Goal: Information Seeking & Learning: Learn about a topic

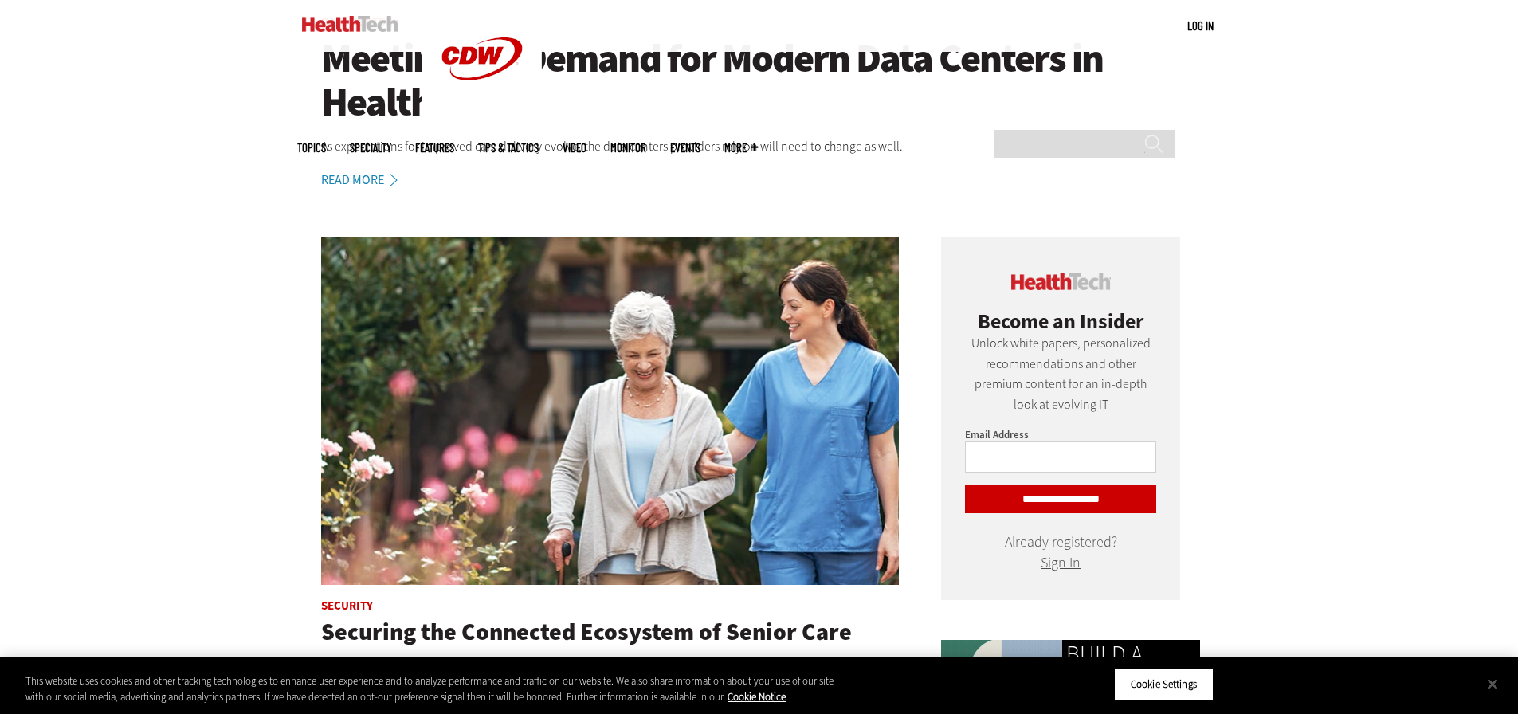
scroll to position [478, 0]
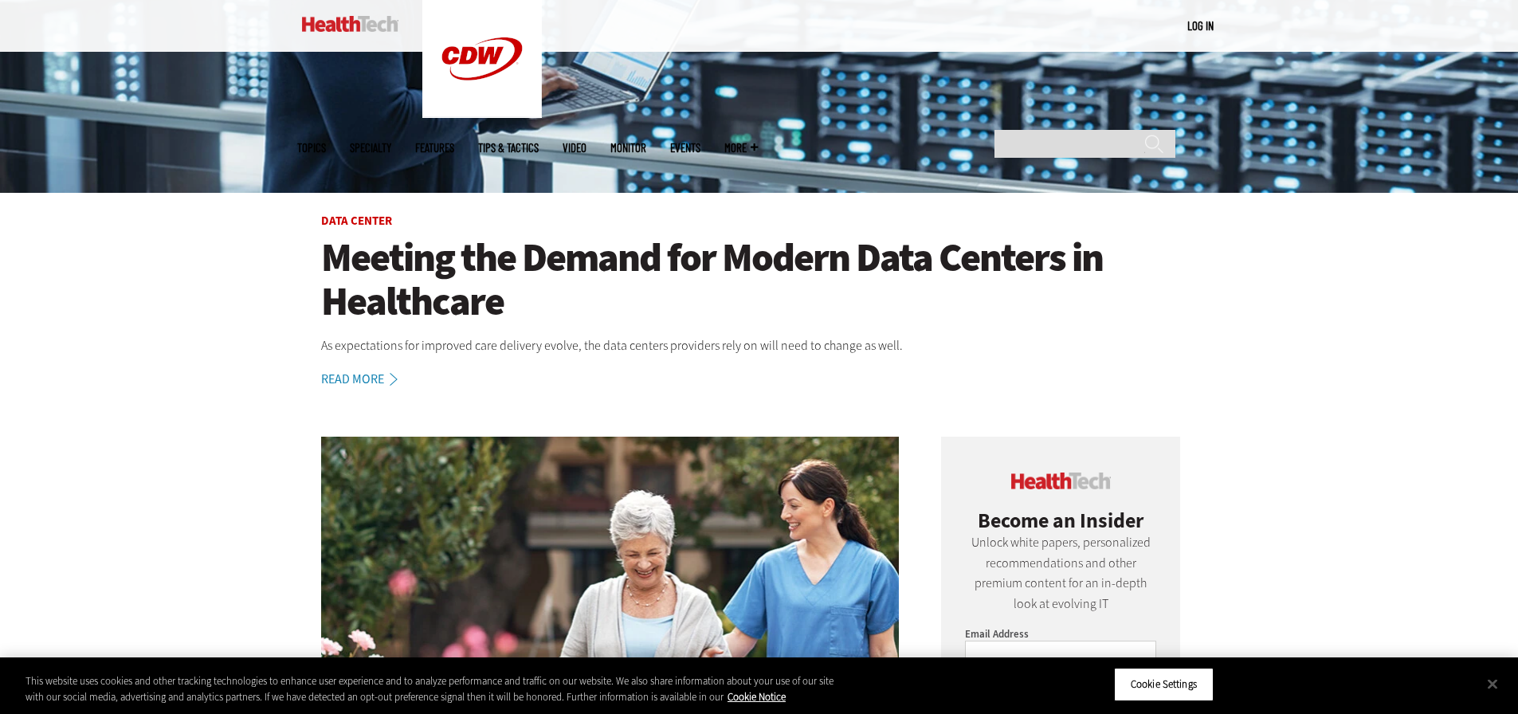
click at [355, 370] on article "Data Center Meeting the Demand for Modern Data Centers in Healthcare As expecta…" at bounding box center [759, 302] width 924 height 174
click at [353, 375] on link "Read More" at bounding box center [368, 379] width 94 height 13
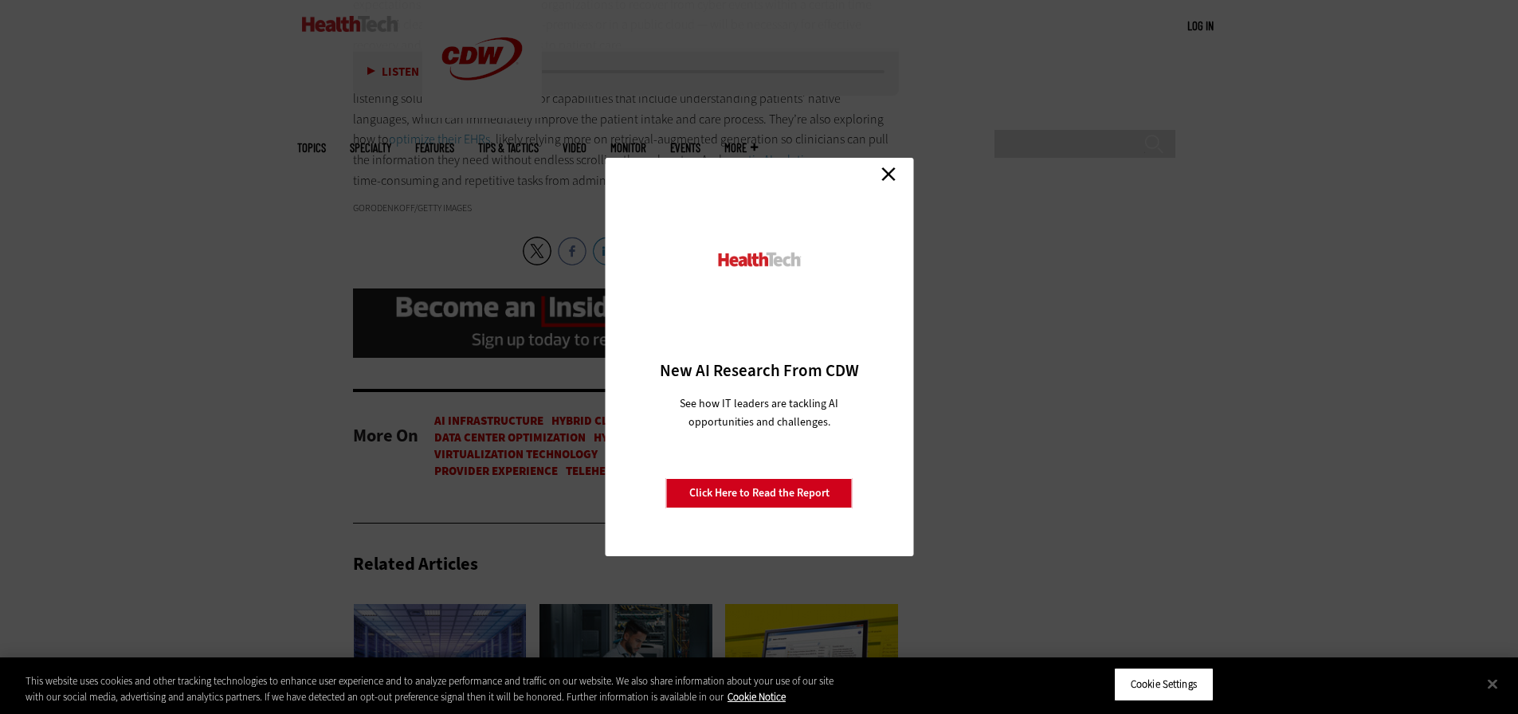
scroll to position [3347, 0]
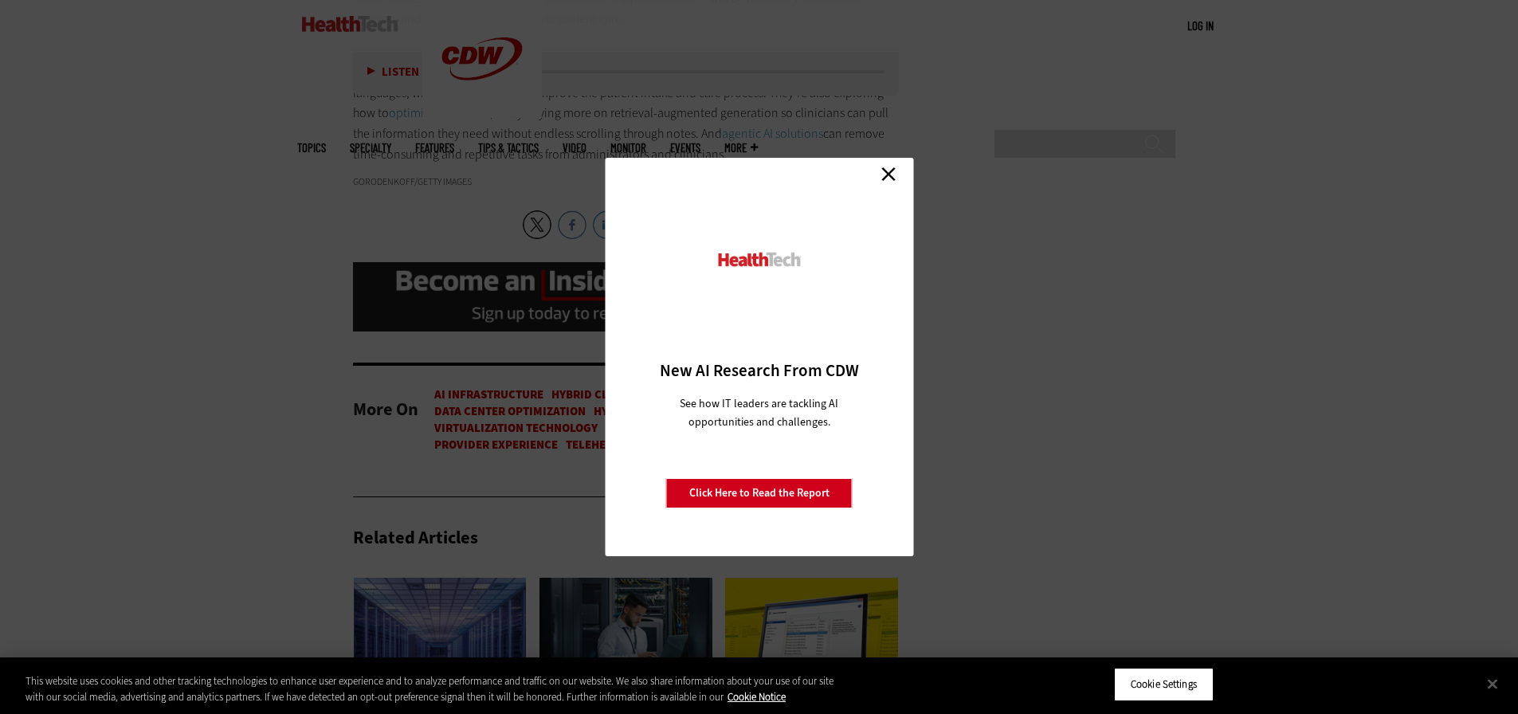
click at [881, 173] on link "Close" at bounding box center [889, 174] width 24 height 24
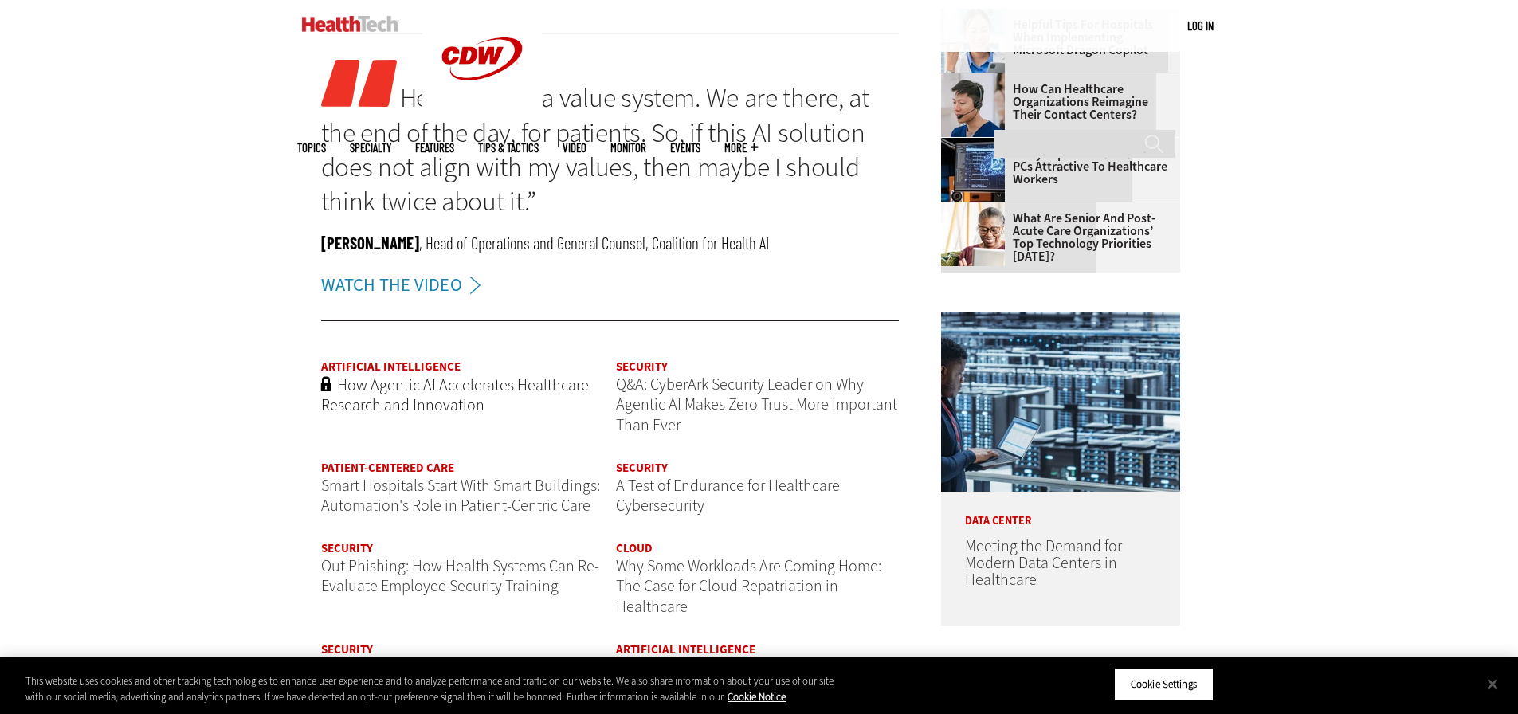
scroll to position [1992, 0]
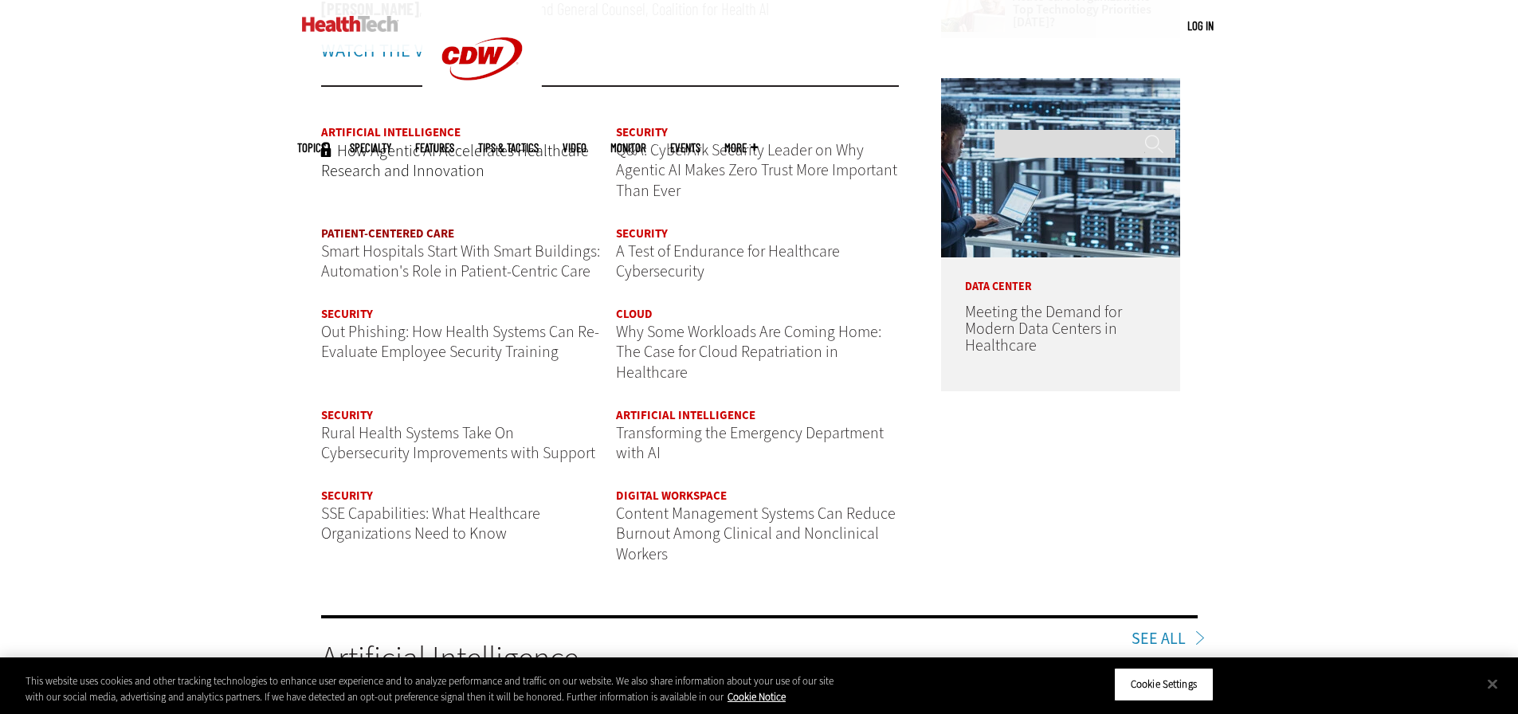
click at [414, 229] on link "Patient-Centered Care" at bounding box center [387, 234] width 133 height 16
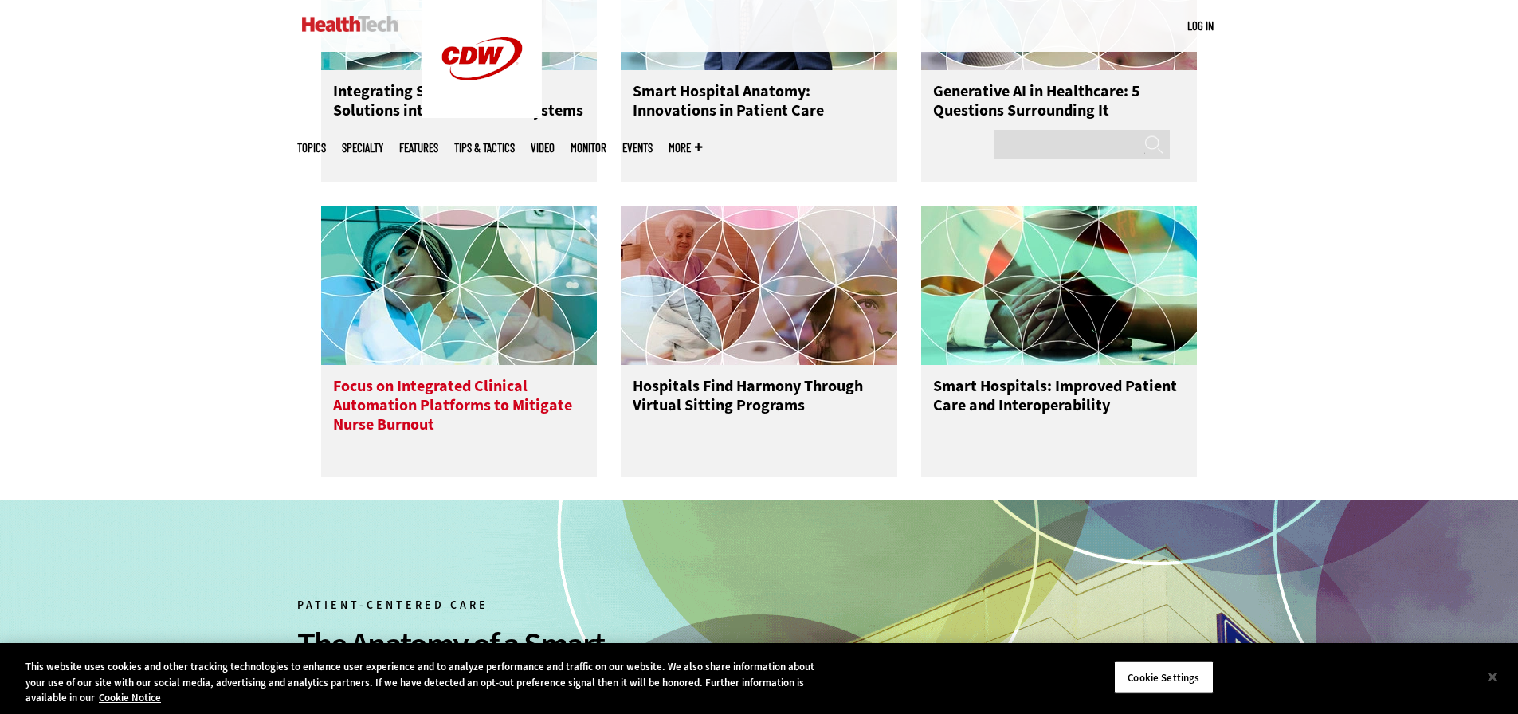
scroll to position [956, 0]
